Goal: Task Accomplishment & Management: Manage account settings

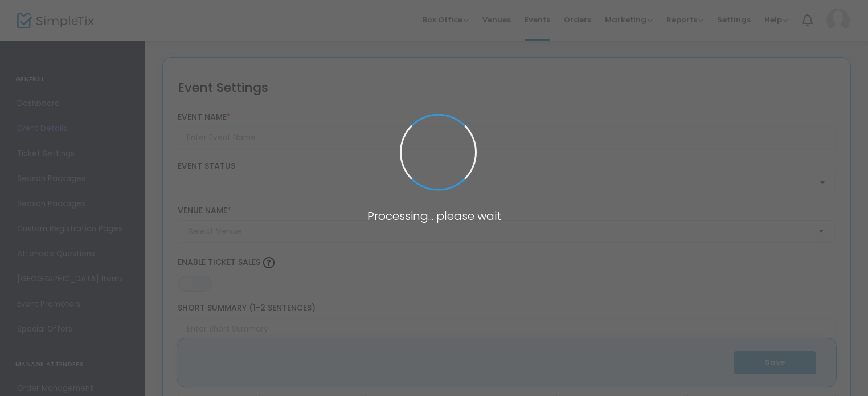
type input "TWO FOR ONE - FRIENDS & FAMILY SUMMER SPECIAL"
type textarea "Experience the ultimate indulgence now until [DATE] with our exclusive offer: p…"
type input "Purchase Now"
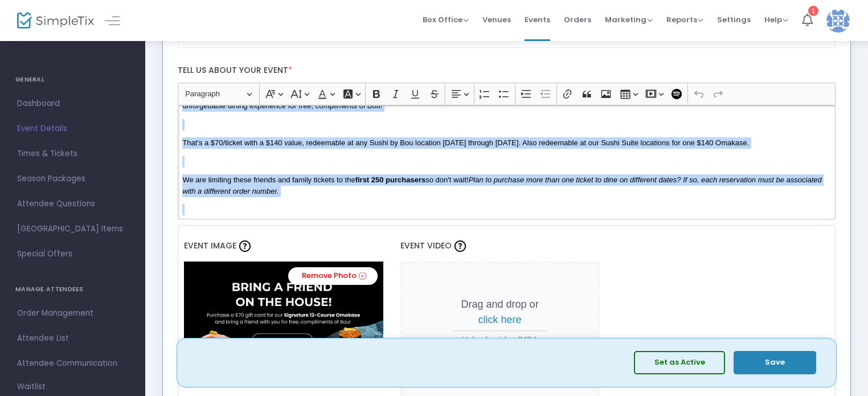
scroll to position [103, 0]
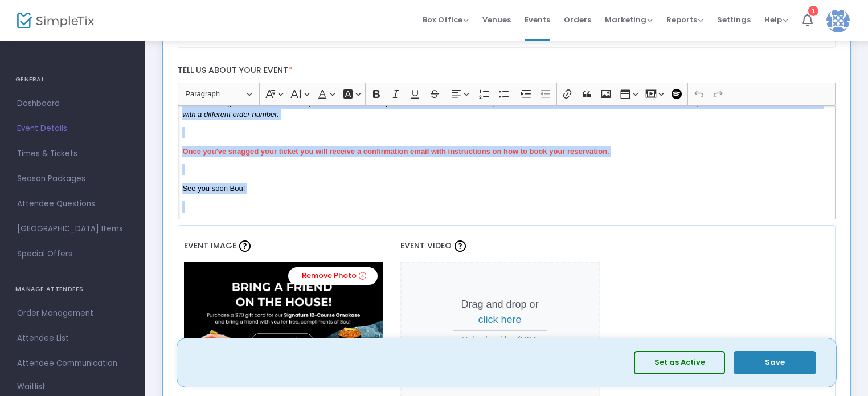
drag, startPoint x: 180, startPoint y: 116, endPoint x: 702, endPoint y: 241, distance: 536.4
click at [702, 241] on div "TWO FOR ONE - FRIENDS & FAMILY SUMMER SPECIAL Event Name * Online/Webinar Event…" at bounding box center [507, 190] width 658 height 736
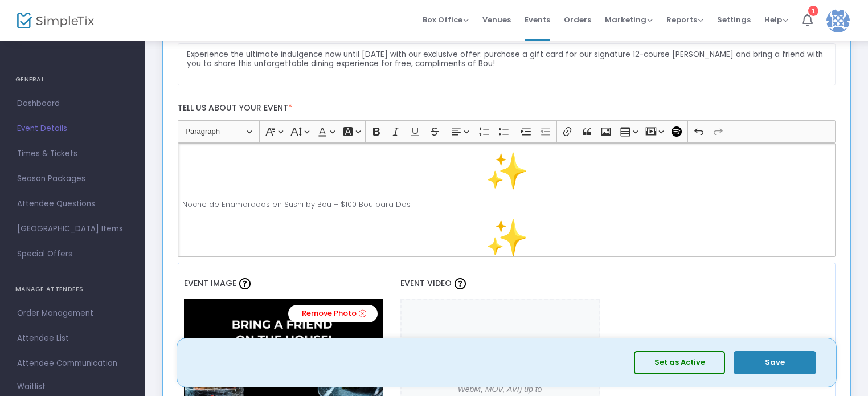
scroll to position [228, 0]
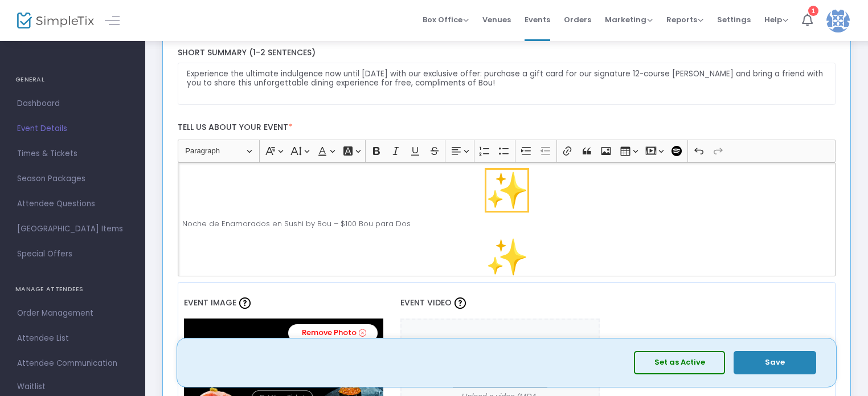
click at [523, 195] on img "Rich Text Editor, main" at bounding box center [506, 190] width 41 height 41
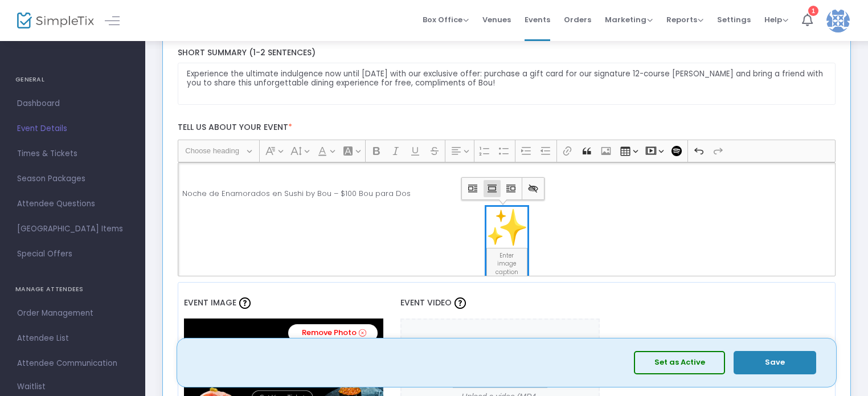
click at [512, 220] on img "Rich Text Editor, main" at bounding box center [506, 227] width 41 height 41
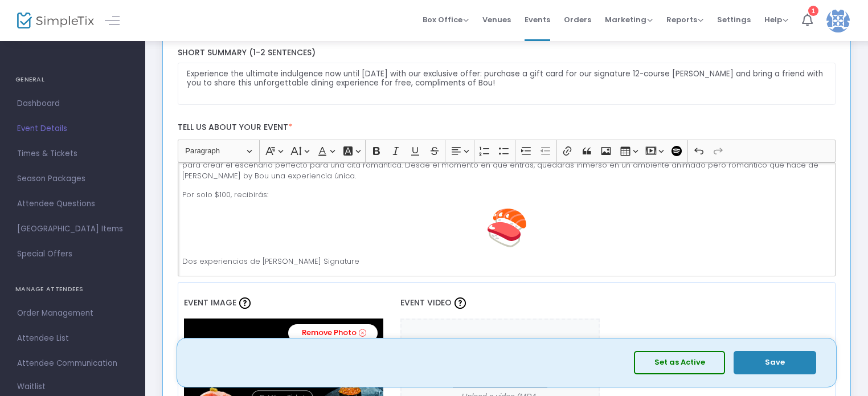
scroll to position [114, 0]
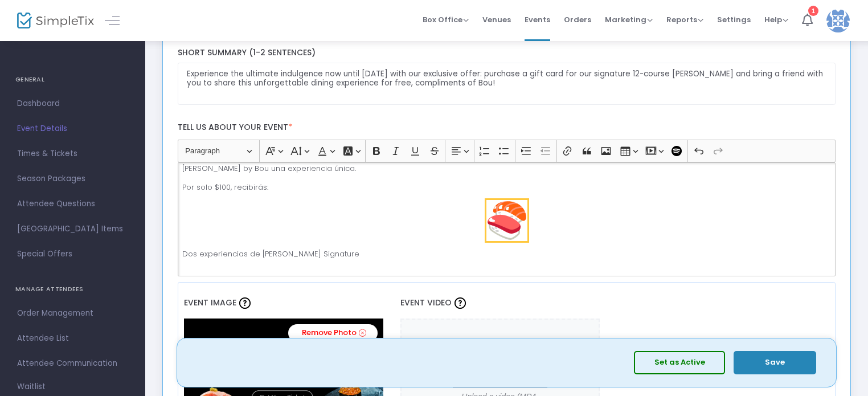
click at [505, 201] on img "Rich Text Editor, main" at bounding box center [506, 220] width 41 height 41
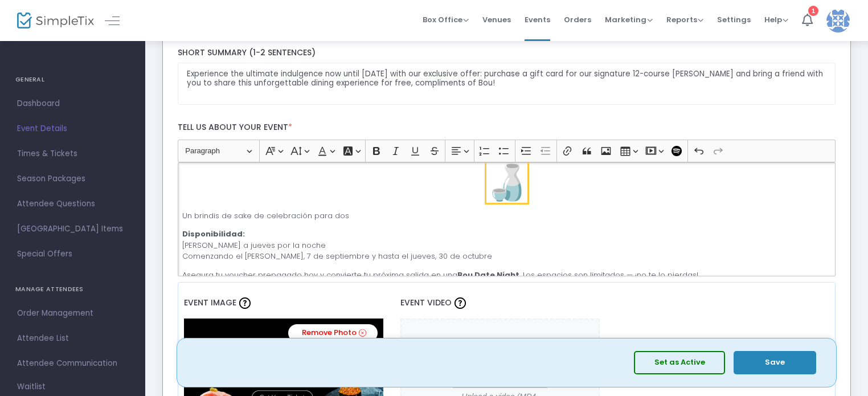
click at [509, 179] on img "Rich Text Editor, main" at bounding box center [506, 182] width 41 height 41
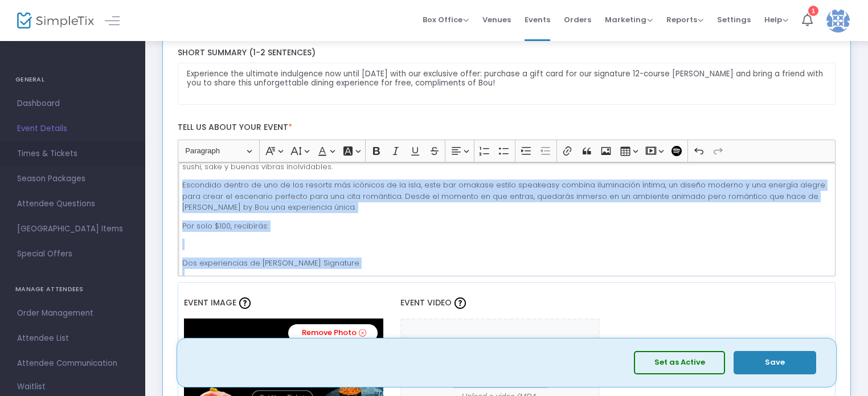
scroll to position [0, 0]
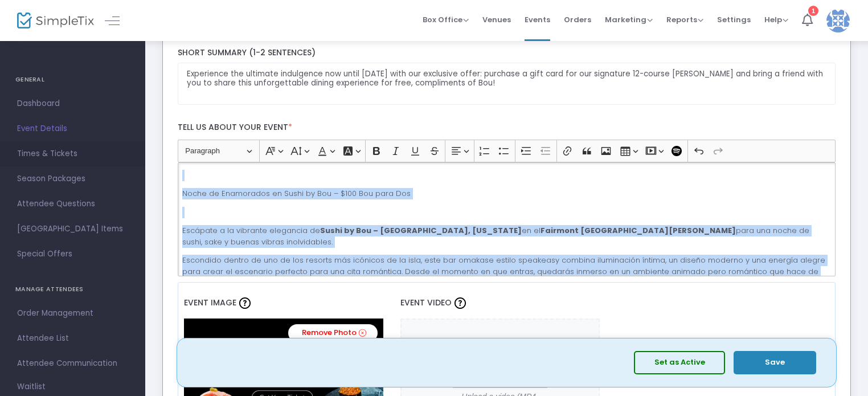
drag, startPoint x: 703, startPoint y: 261, endPoint x: 91, endPoint y: 145, distance: 623.1
click at [457, 154] on icon "Editor toolbar" at bounding box center [455, 150] width 11 height 11
click at [461, 199] on icon "Text alignment toolbar" at bounding box center [459, 202] width 11 height 11
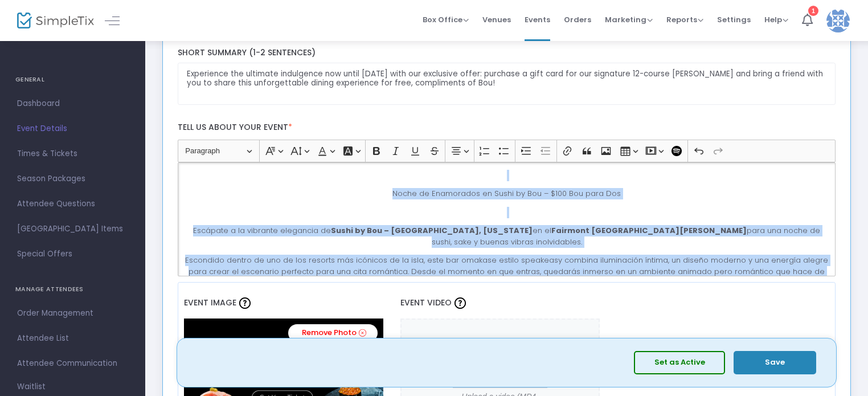
click at [475, 179] on p "Rich Text Editor, main" at bounding box center [506, 175] width 648 height 11
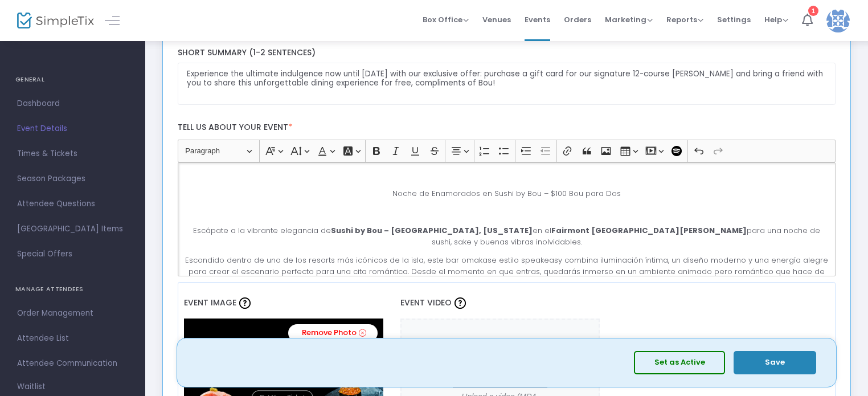
click at [633, 193] on p "Noche de Enamorados en Sushi by Bou – $100 Bou para Dos" at bounding box center [506, 193] width 648 height 11
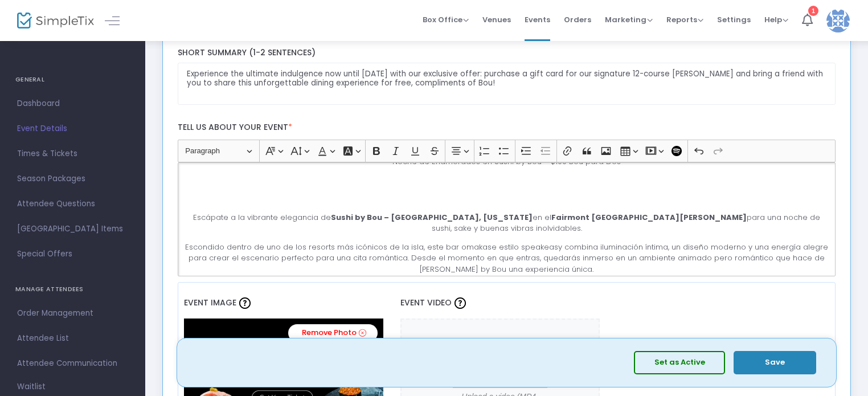
scroll to position [57, 0]
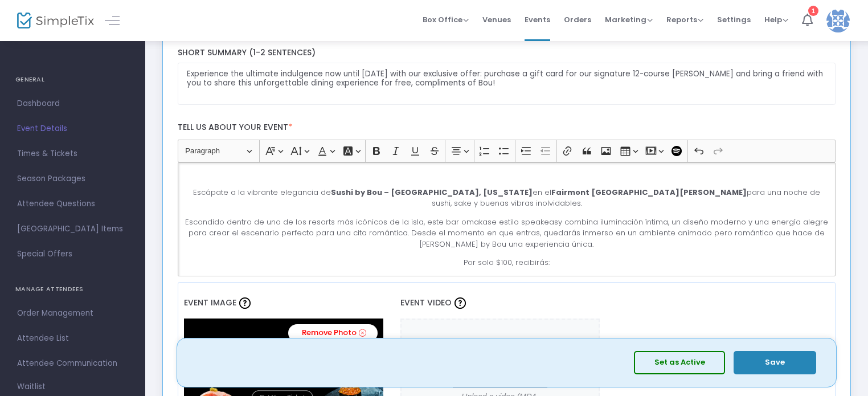
click at [817, 194] on p "Escápate a la vibrante elegancia de Sushi by Bou – [GEOGRAPHIC_DATA], [US_STATE…" at bounding box center [506, 198] width 648 height 22
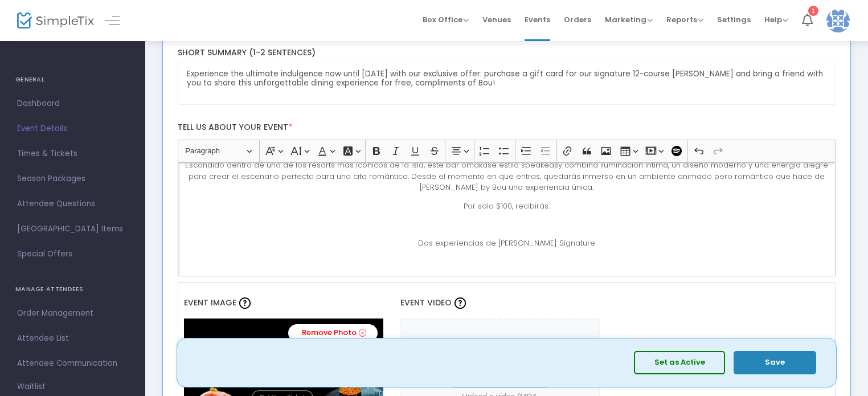
scroll to position [114, 0]
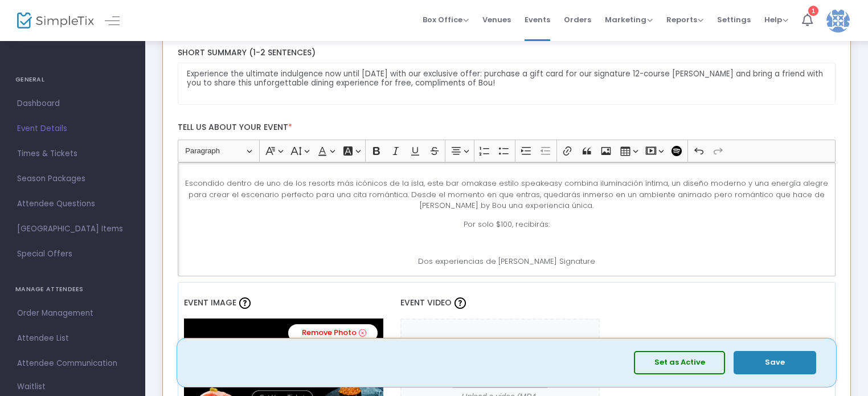
click at [577, 195] on p "Escondido dentro de uno de los resorts más icónicos de la isla, este bar omakas…" at bounding box center [506, 195] width 648 height 34
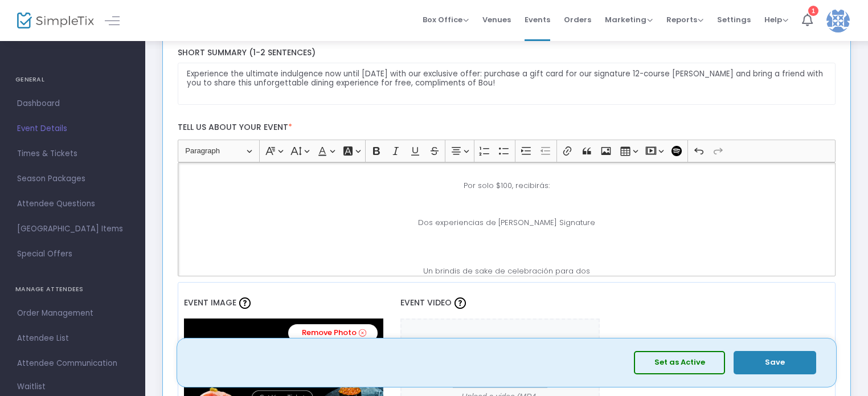
scroll to position [225, 0]
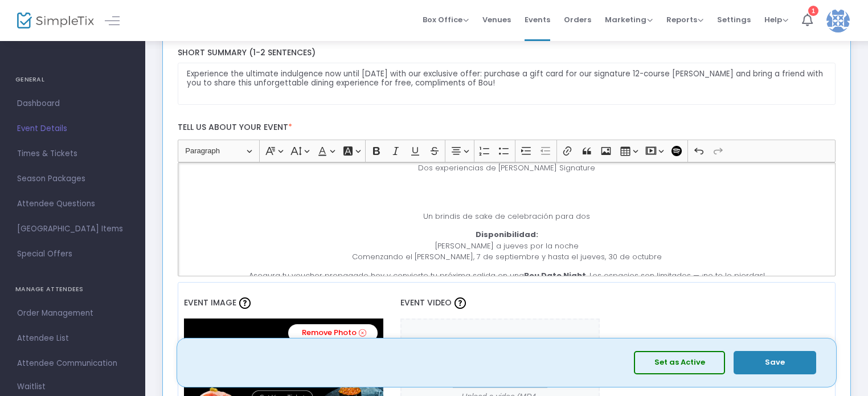
click at [606, 211] on p "Un brindis de sake de celebración para dos" at bounding box center [506, 216] width 648 height 11
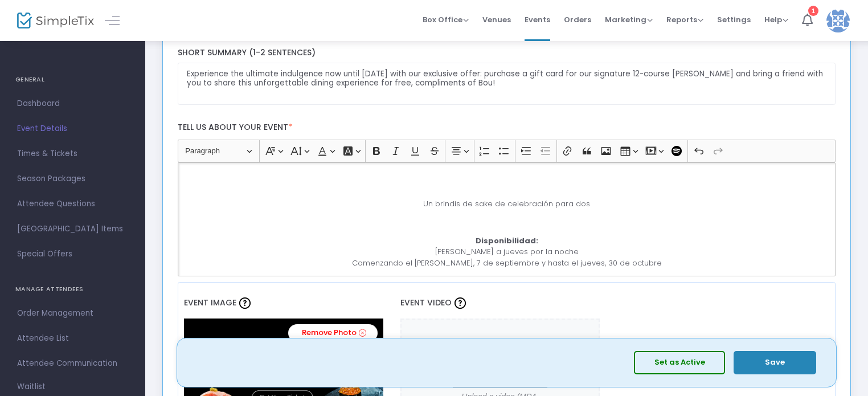
scroll to position [244, 0]
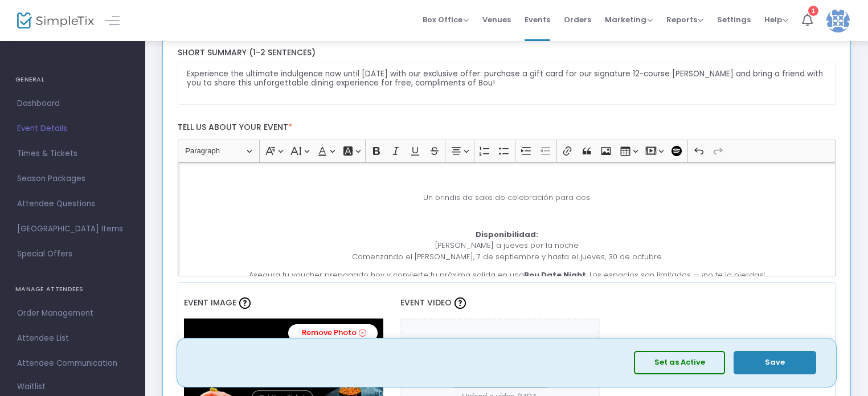
click at [661, 244] on p "Disponibilidad: [PERSON_NAME] a jueves por la noche Comenzando el [PERSON_NAME]…" at bounding box center [506, 246] width 648 height 34
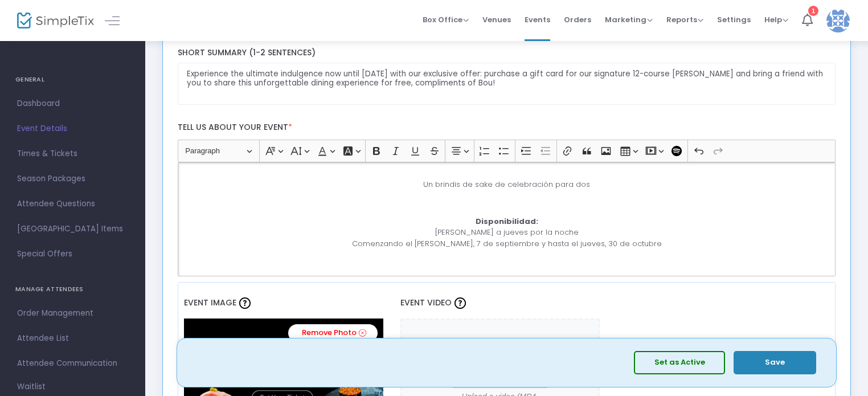
scroll to position [263, 0]
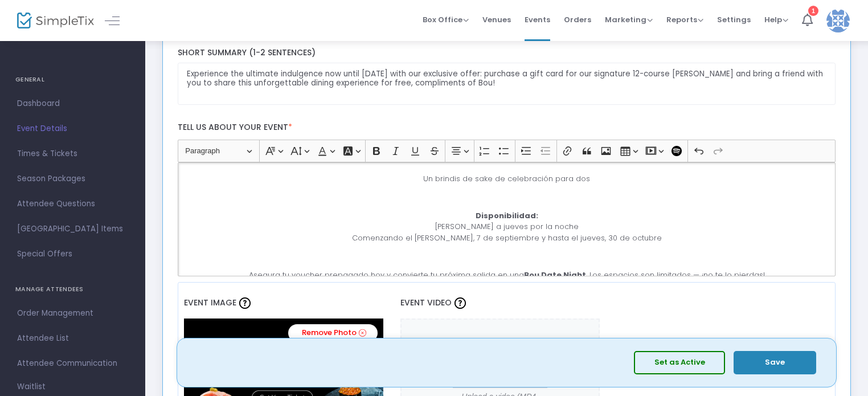
click at [518, 212] on p "Disponibilidad: [PERSON_NAME] a jueves por la noche Comenzando el [PERSON_NAME]…" at bounding box center [506, 227] width 648 height 34
click at [768, 357] on button "Save" at bounding box center [774, 362] width 83 height 23
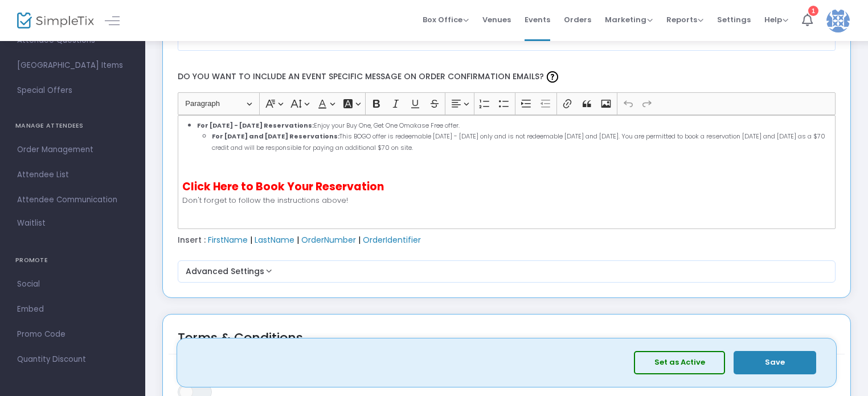
scroll to position [228, 0]
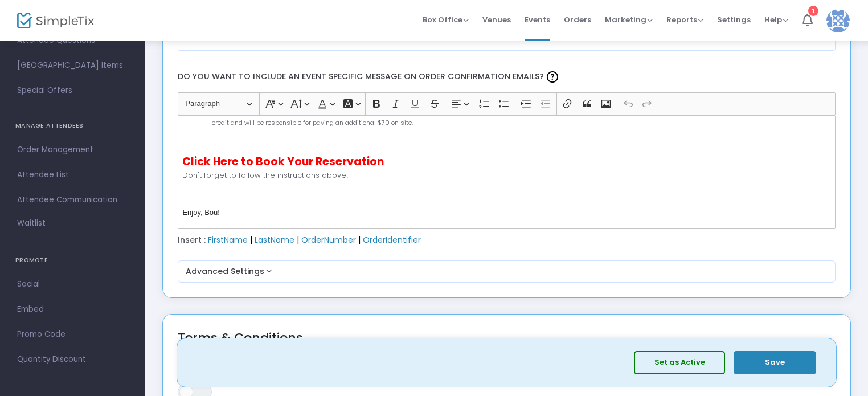
click at [296, 158] on strong "Click Here to Book Your Reservation" at bounding box center [283, 161] width 202 height 15
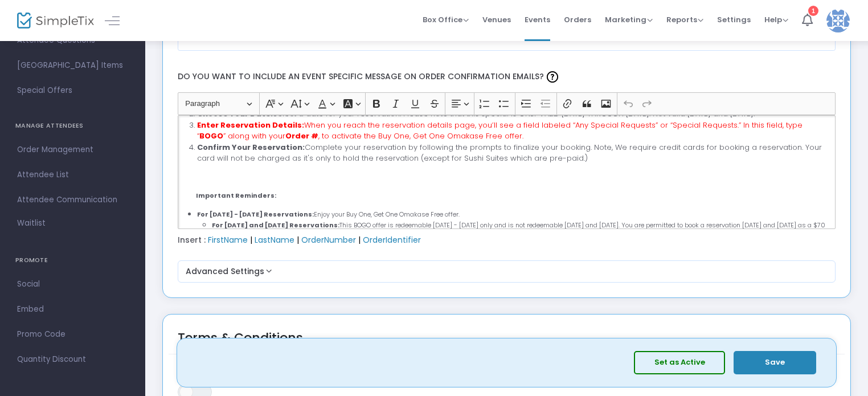
click at [276, 166] on div "Hello, Thanks for your purchase. We can’t wait to host you and your guest for y…" at bounding box center [507, 172] width 658 height 114
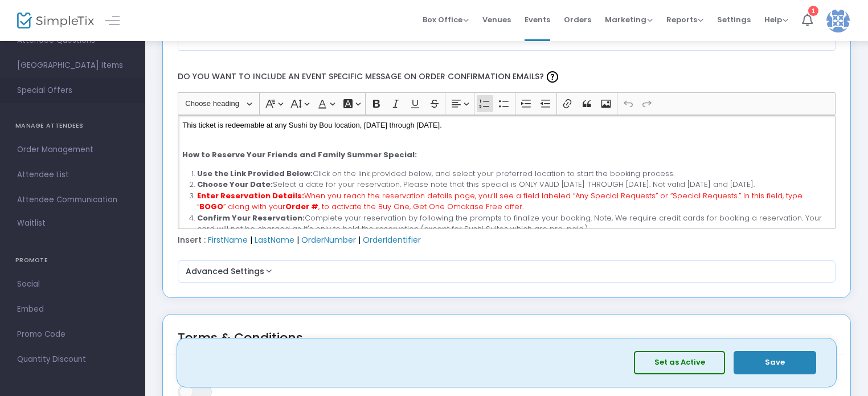
scroll to position [0, 0]
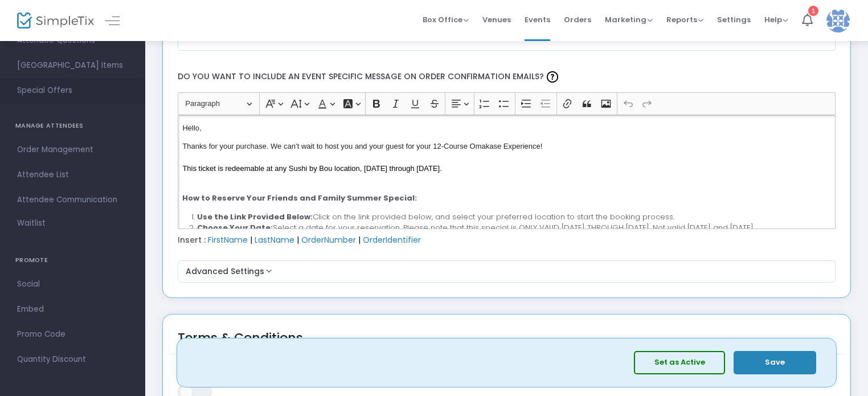
drag, startPoint x: 495, startPoint y: 161, endPoint x: 126, endPoint y: 79, distance: 378.0
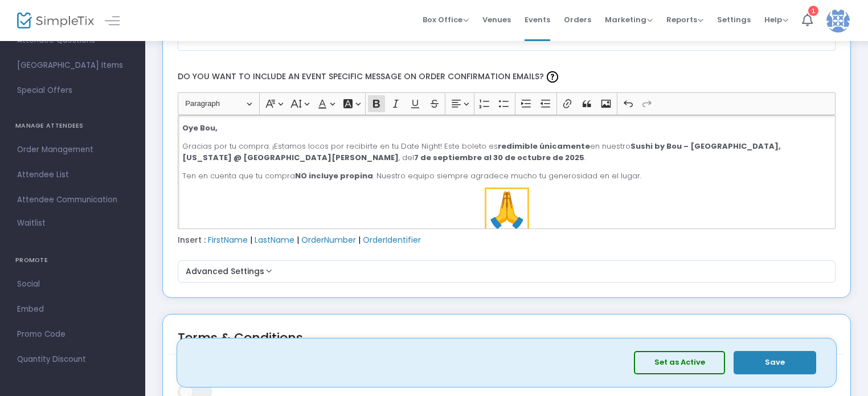
click at [490, 206] on img "Rich Text Editor, main" at bounding box center [506, 209] width 41 height 41
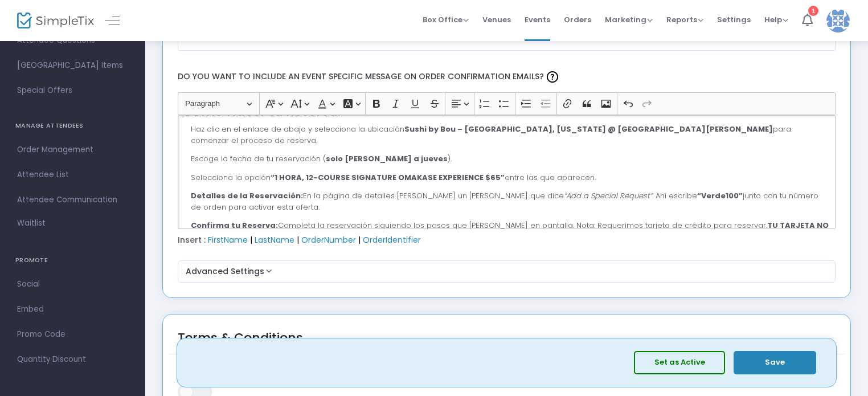
scroll to position [114, 0]
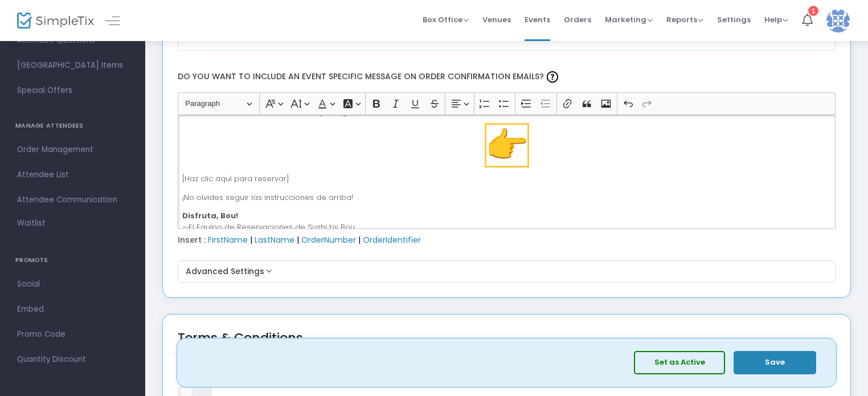
click at [498, 132] on img "Rich Text Editor, main" at bounding box center [506, 145] width 41 height 41
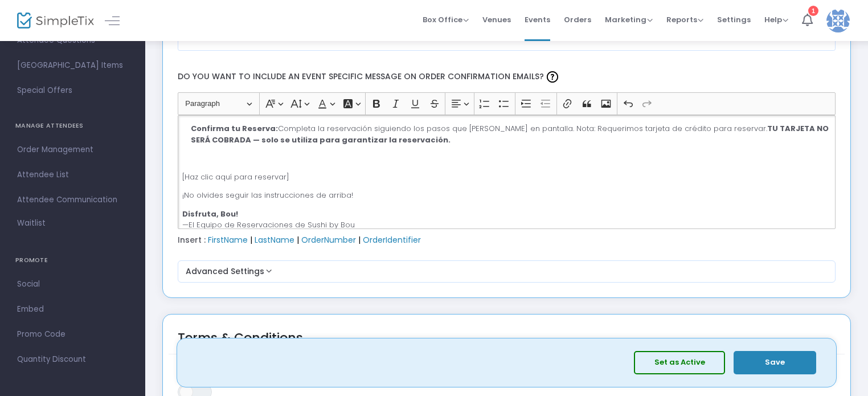
scroll to position [226, 0]
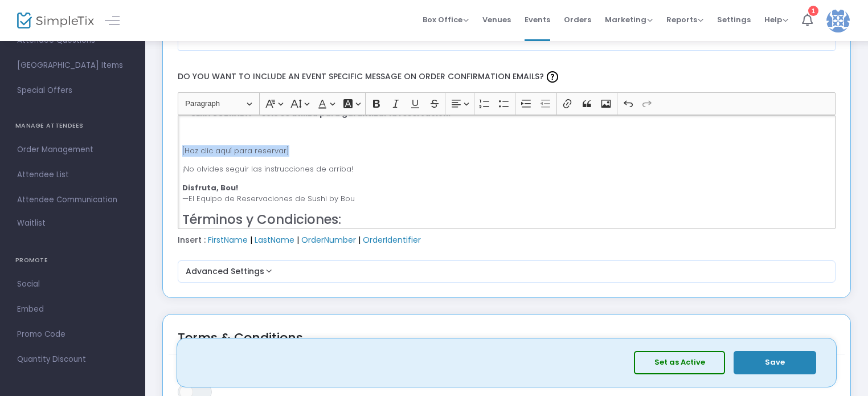
drag, startPoint x: 296, startPoint y: 134, endPoint x: 175, endPoint y: 124, distance: 121.1
click at [175, 124] on div "Heading Paragraph Paragraph Heading 1 Heading 2 Heading 3 Font Family Font Fami…" at bounding box center [506, 160] width 669 height 137
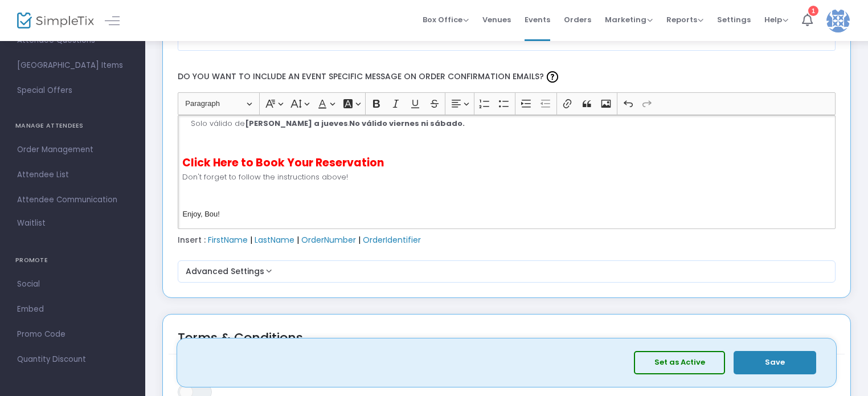
scroll to position [511, 0]
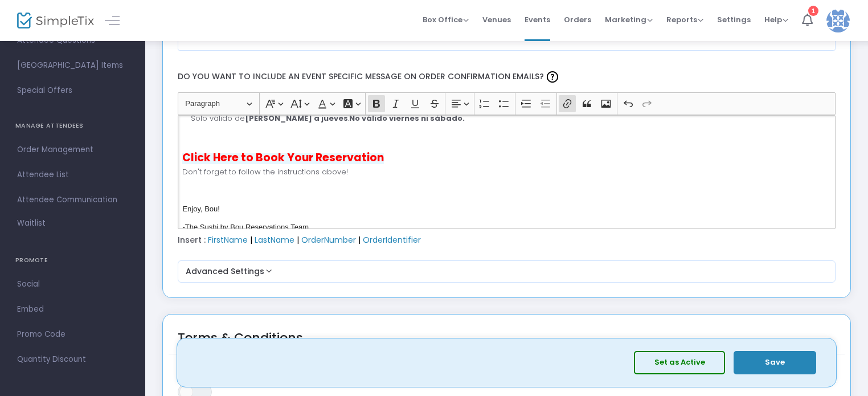
click at [366, 150] on strong "Click Here to Book Your Reservation" at bounding box center [283, 157] width 202 height 15
click at [312, 163] on icon "button" at bounding box center [313, 166] width 11 height 11
click at [355, 169] on icon "button" at bounding box center [359, 166] width 11 height 11
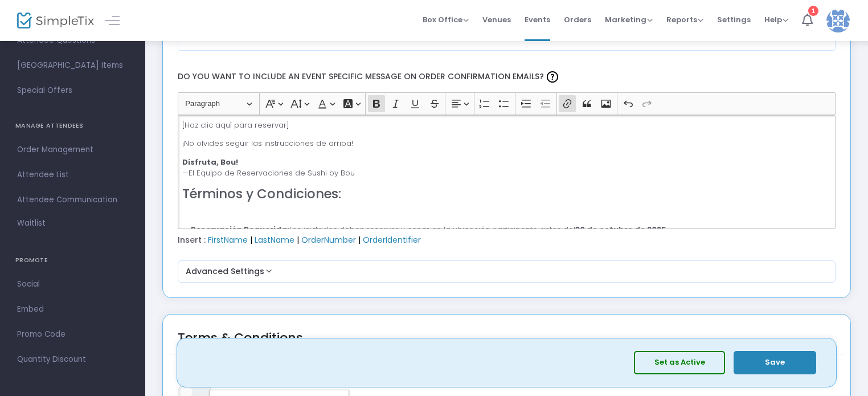
scroll to position [226, 0]
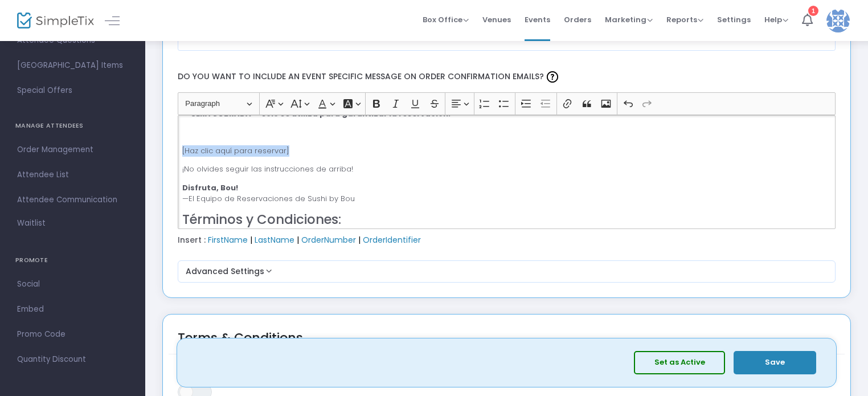
drag, startPoint x: 303, startPoint y: 134, endPoint x: 182, endPoint y: 132, distance: 120.8
click at [182, 145] on p "[Haz clic aquí para reservar]" at bounding box center [506, 150] width 648 height 11
click at [567, 102] on icon "Editor toolbar" at bounding box center [567, 103] width 8 height 9
type input "[URL][DOMAIN_NAME]"
click at [375, 157] on icon "submit" at bounding box center [370, 158] width 11 height 11
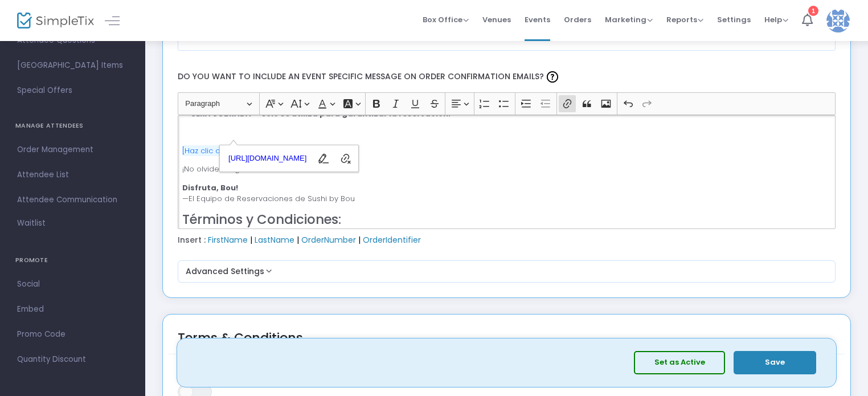
click at [303, 145] on p "[Haz clic aquí para reservar]" at bounding box center [506, 150] width 648 height 11
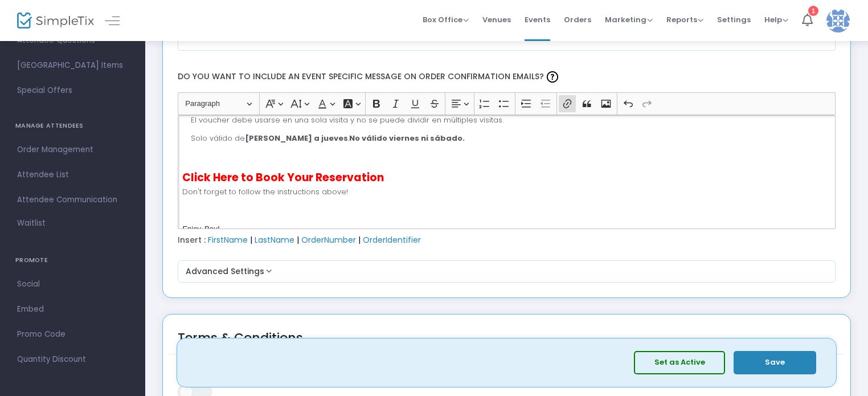
scroll to position [511, 0]
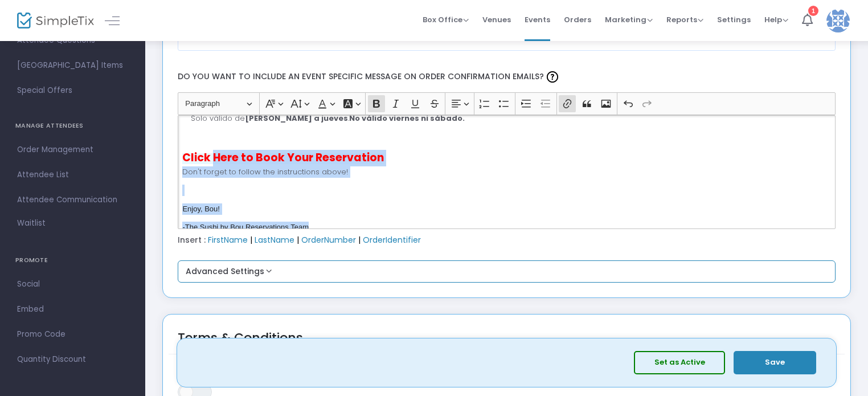
drag, startPoint x: 212, startPoint y: 129, endPoint x: 423, endPoint y: 268, distance: 252.9
click at [423, 268] on div "Add a header image to your order confirmation email Display full image in order…" at bounding box center [507, 70] width 658 height 426
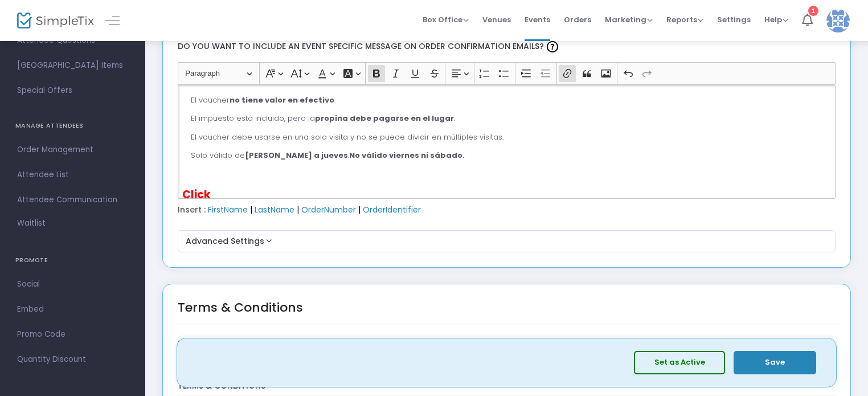
scroll to position [1537, 0]
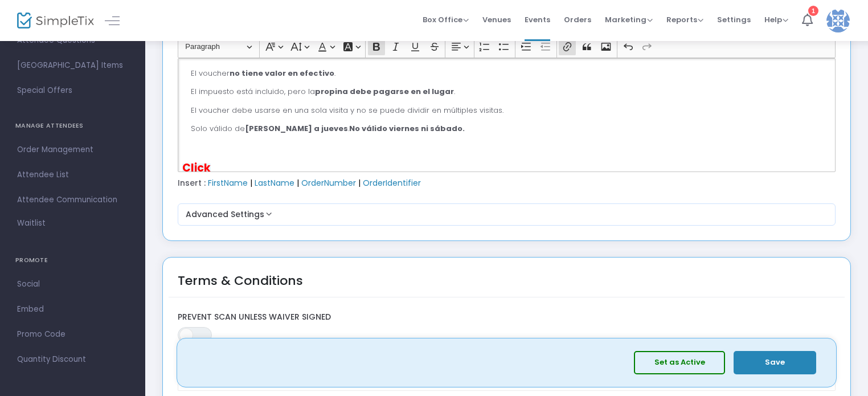
drag, startPoint x: 161, startPoint y: 145, endPoint x: 153, endPoint y: 145, distance: 7.4
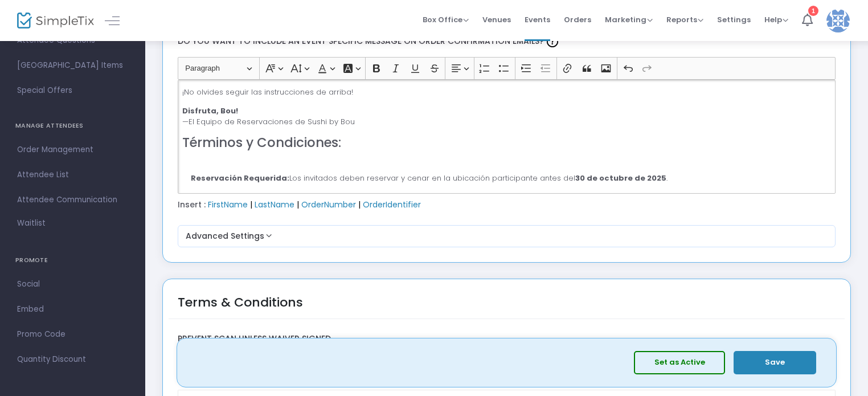
scroll to position [211, 0]
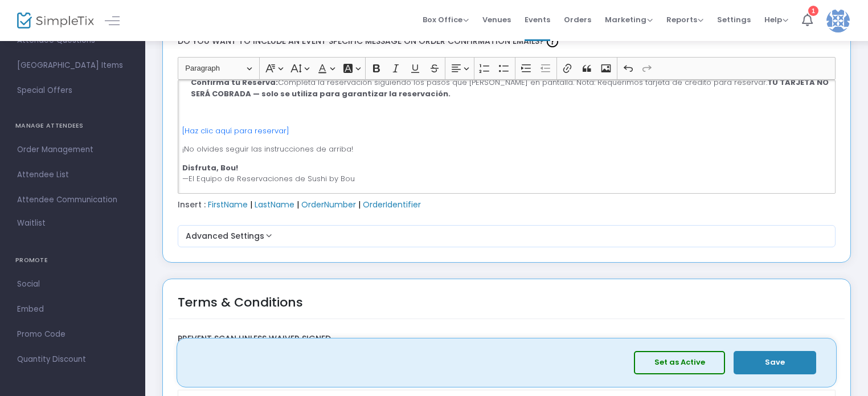
click at [363, 162] on p "Disfruta, Bou! —El Equipo de Reservaciones de [GEOGRAPHIC_DATA] by Bou" at bounding box center [506, 173] width 648 height 22
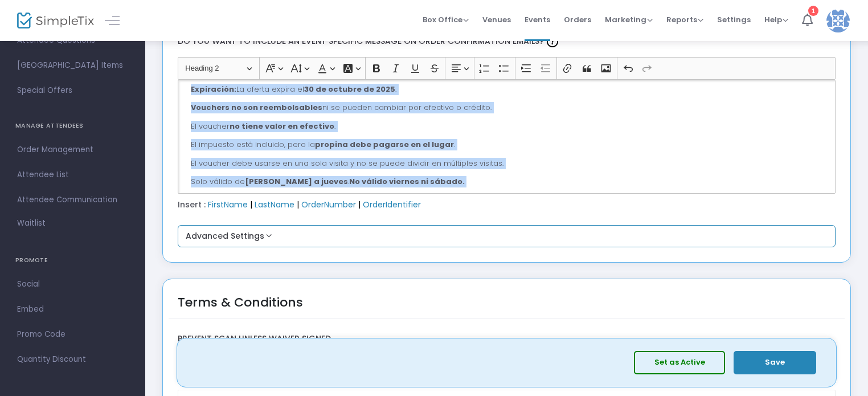
scroll to position [475, 0]
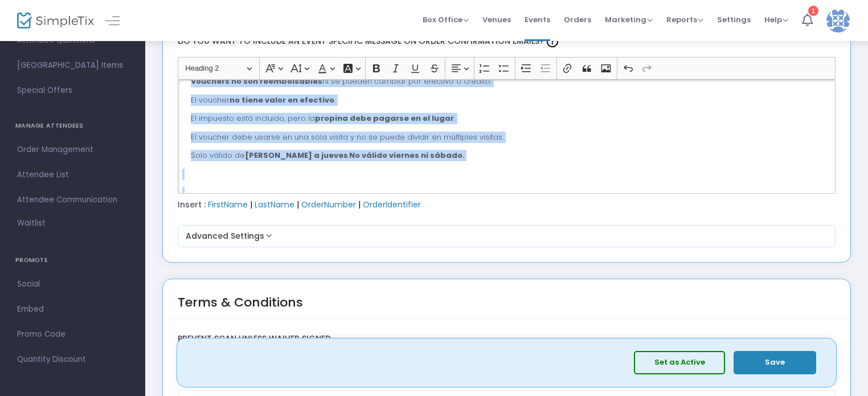
drag, startPoint x: 184, startPoint y: 143, endPoint x: 514, endPoint y: 169, distance: 330.2
click at [514, 230] on div "Add a header image to your order confirmation email Display full image in order…" at bounding box center [507, 35] width 658 height 426
click at [302, 65] on button "Font Size Font Size" at bounding box center [299, 68] width 23 height 17
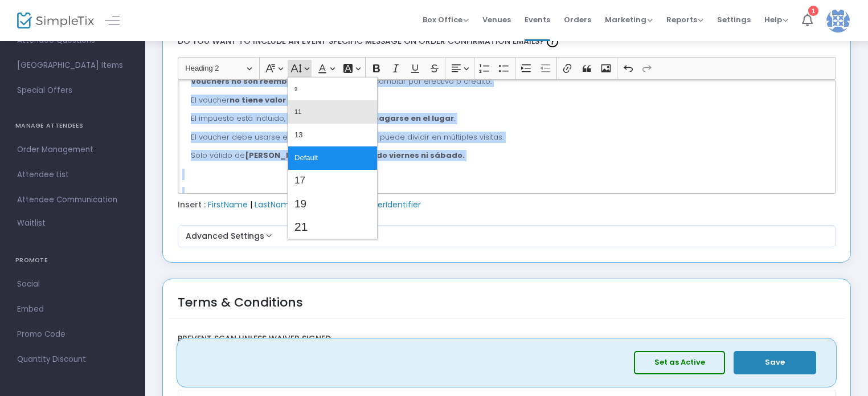
click at [314, 104] on button "11" at bounding box center [332, 111] width 89 height 23
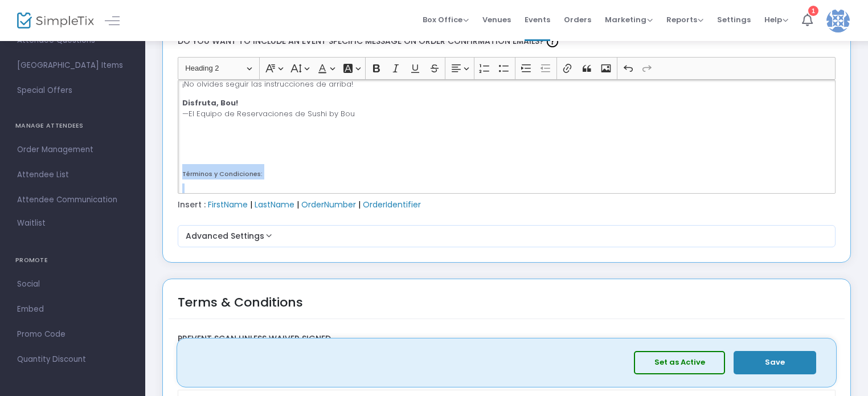
scroll to position [248, 0]
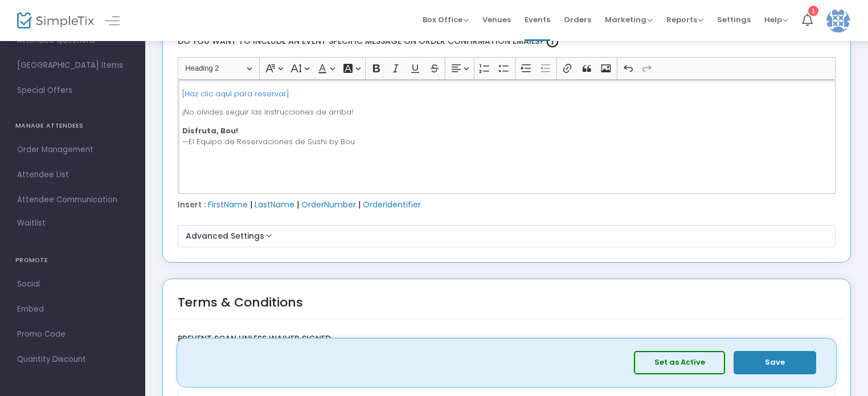
click at [387, 125] on p "Disfruta, Bou! —El Equipo de Reservaciones de [GEOGRAPHIC_DATA] by Bou" at bounding box center [506, 136] width 648 height 22
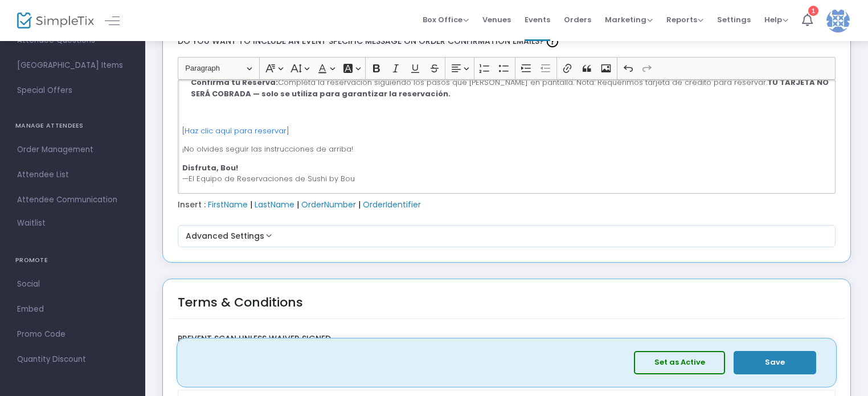
scroll to position [191, 0]
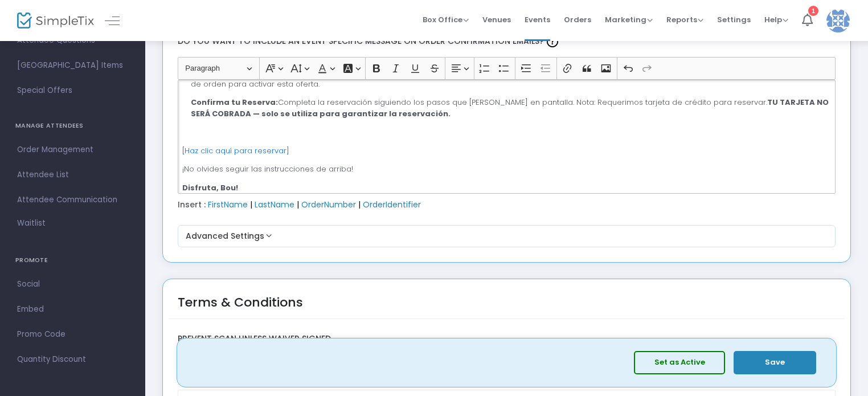
click at [370, 163] on p "¡No olvides seguir las instrucciones de arriba!" at bounding box center [506, 168] width 648 height 11
drag, startPoint x: 303, startPoint y: 134, endPoint x: 244, endPoint y: 91, distance: 73.3
click at [177, 125] on div "Heading Paragraph Paragraph Heading 1 Heading 2 Heading 3 Font Family Font Fami…" at bounding box center [506, 125] width 669 height 137
click at [300, 64] on icon "Editor toolbar" at bounding box center [295, 68] width 11 height 11
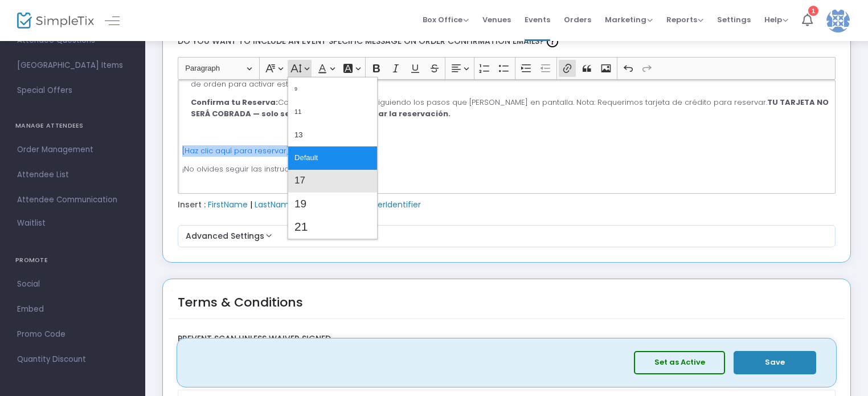
click at [337, 170] on button "17" at bounding box center [332, 181] width 89 height 23
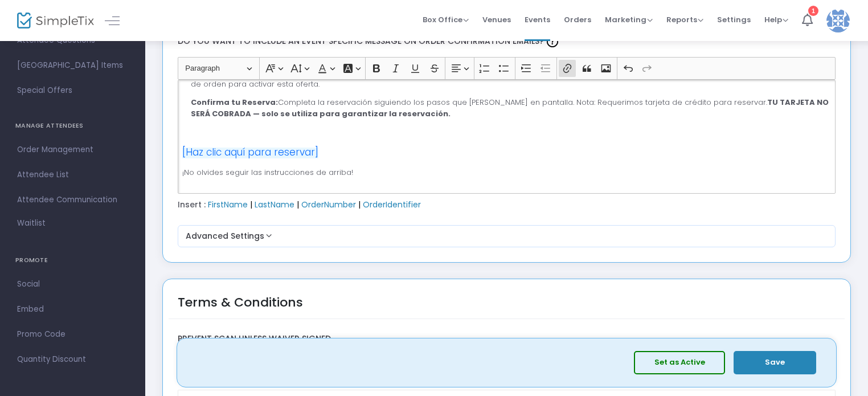
click at [354, 145] on p "[Haz clic aquí para reservar]" at bounding box center [506, 152] width 648 height 15
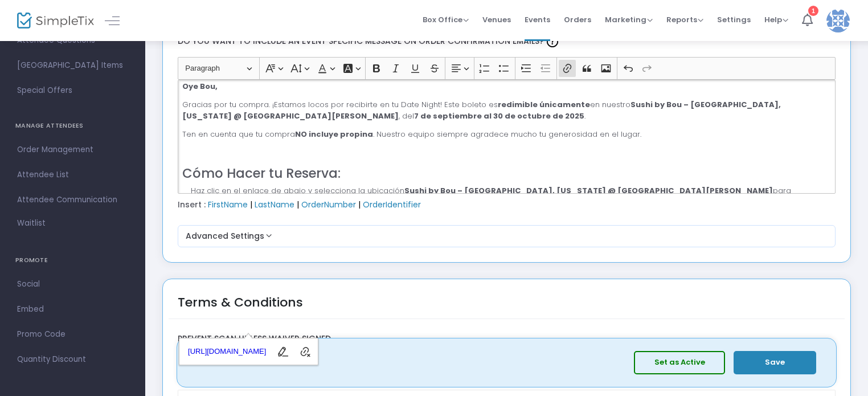
scroll to position [0, 0]
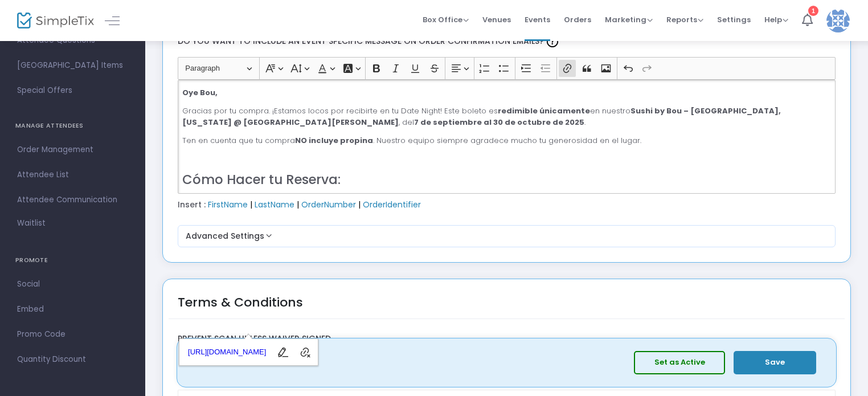
click at [752, 366] on button "Save" at bounding box center [774, 362] width 83 height 23
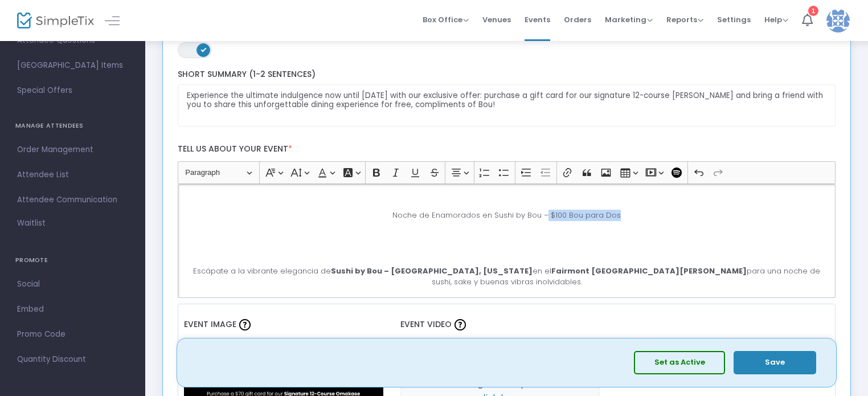
drag, startPoint x: 620, startPoint y: 211, endPoint x: 543, endPoint y: 211, distance: 76.3
click at [543, 211] on p "Noche de Enamorados en Sushi by Bou – $100 Bou para Dos" at bounding box center [506, 215] width 648 height 11
copy p "$100 Bou para Dos"
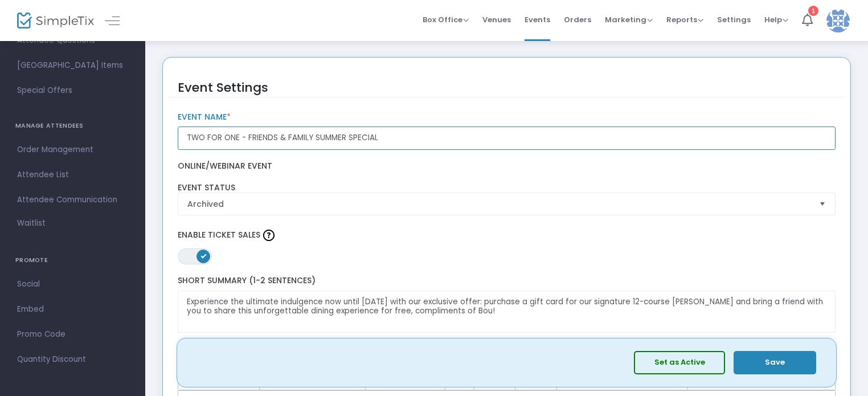
drag, startPoint x: 403, startPoint y: 135, endPoint x: 169, endPoint y: 129, distance: 234.1
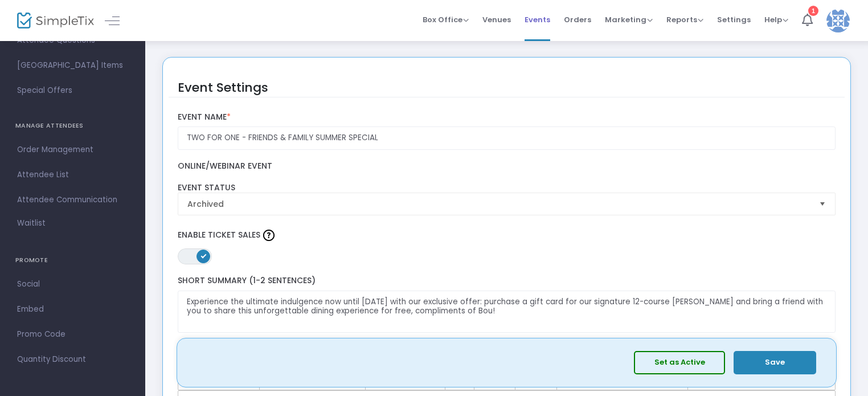
click at [538, 15] on span "Events" at bounding box center [537, 19] width 26 height 29
